Goal: Find specific page/section: Find specific page/section

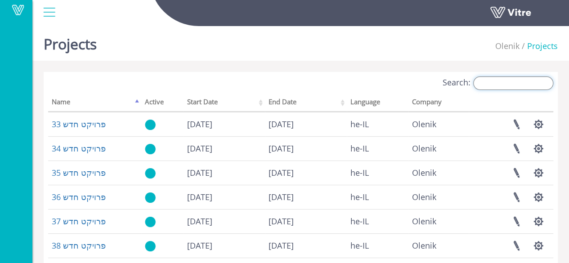
click at [521, 80] on input "Search:" at bounding box center [513, 82] width 80 height 13
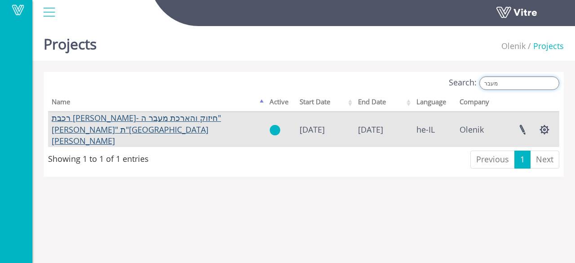
type input "מעבר"
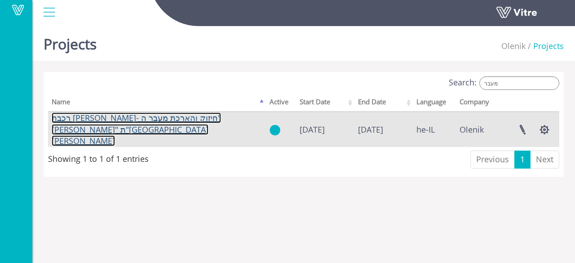
click at [162, 125] on link "רכבת [PERSON_NAME]- חיזוק והארכת מעבר ה"[PERSON_NAME]" ת"[GEOGRAPHIC_DATA][PERS…" at bounding box center [136, 129] width 169 height 34
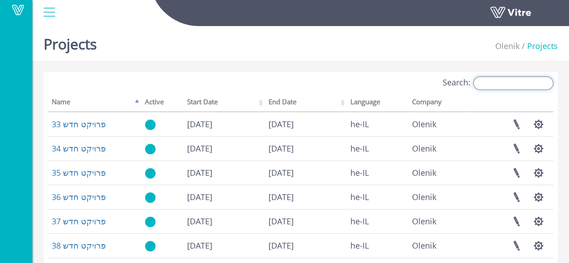
click at [534, 86] on input "Search:" at bounding box center [513, 82] width 80 height 13
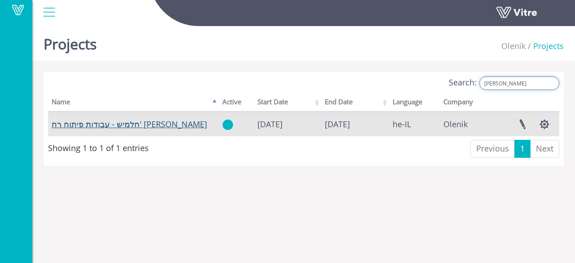
type input "מנדס"
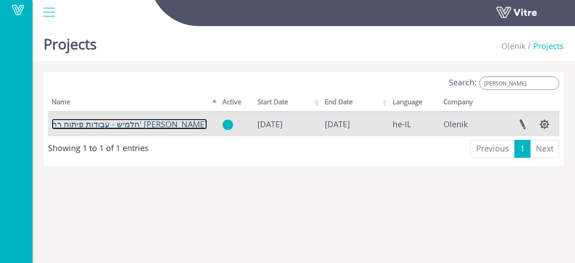
click at [93, 123] on link "חלמיש - עבודות פיתוח רח' מנדס פרנס" at bounding box center [130, 124] width 156 height 11
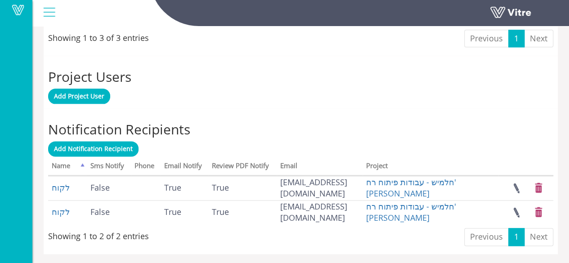
scroll to position [501, 0]
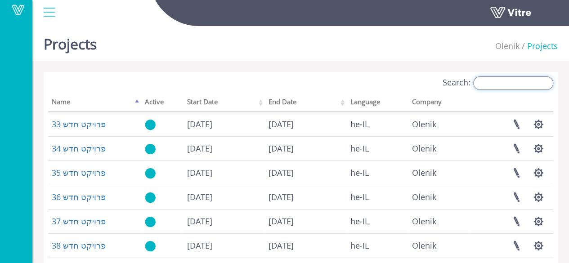
click at [523, 84] on input "Search:" at bounding box center [513, 82] width 80 height 13
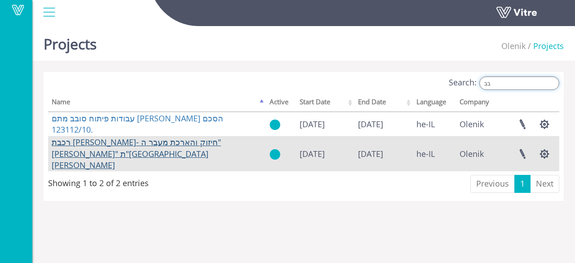
type input "בב"
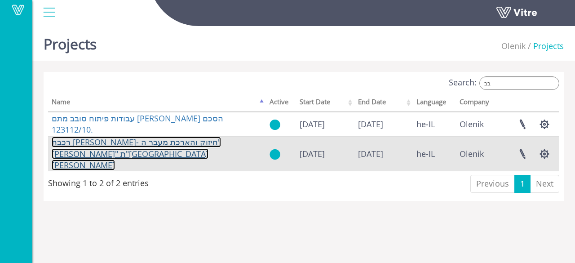
click at [166, 147] on link "רכבת [PERSON_NAME]- חיזוק והארכת מעבר ה"[PERSON_NAME]" ת"[GEOGRAPHIC_DATA][PERS…" at bounding box center [136, 154] width 169 height 34
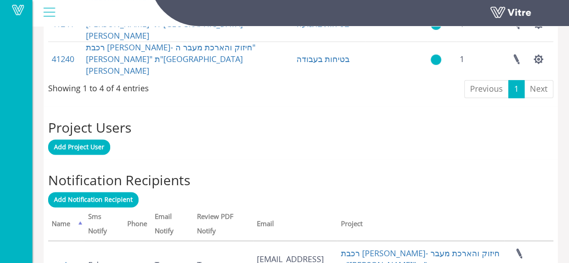
scroll to position [635, 0]
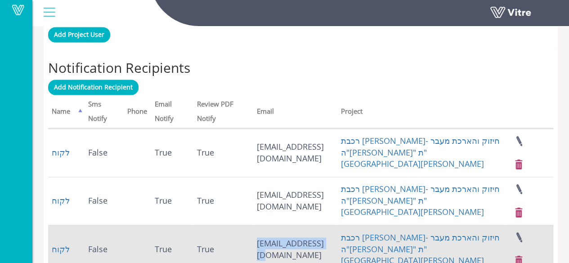
drag, startPoint x: 256, startPoint y: 200, endPoint x: 321, endPoint y: 204, distance: 65.3
click at [321, 225] on td "[EMAIL_ADDRESS][DOMAIN_NAME]" at bounding box center [295, 249] width 84 height 48
copy td "[EMAIL_ADDRESS][DOMAIN_NAME]"
